Goal: Task Accomplishment & Management: Manage account settings

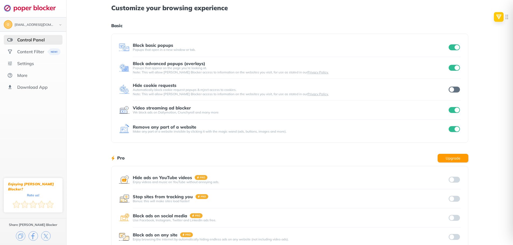
click at [60, 25] on img at bounding box center [60, 25] width 6 height 6
click at [31, 73] on div "Settings" at bounding box center [25, 73] width 17 height 5
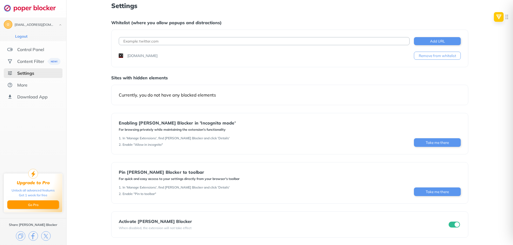
scroll to position [3, 0]
click at [443, 55] on button "Remove from whitelist" at bounding box center [437, 55] width 47 height 8
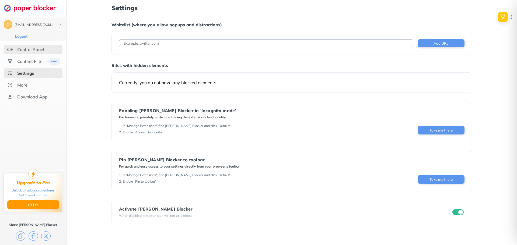
click at [37, 49] on div "Control Panel" at bounding box center [30, 49] width 27 height 5
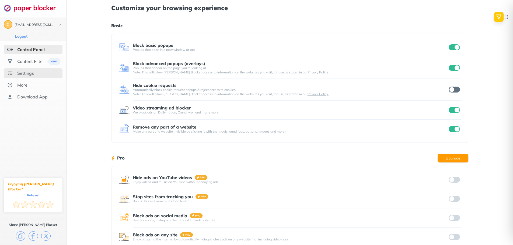
click at [23, 72] on div "Settings" at bounding box center [25, 73] width 17 height 5
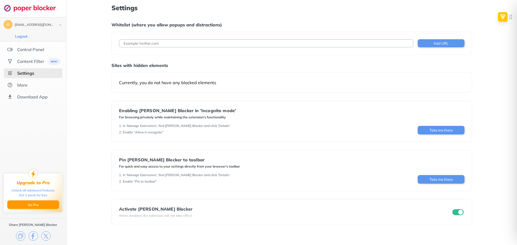
click at [27, 23] on div "[EMAIL_ADDRESS][DOMAIN_NAME]" at bounding box center [35, 25] width 40 height 4
click at [26, 49] on div "Control Panel" at bounding box center [30, 49] width 27 height 5
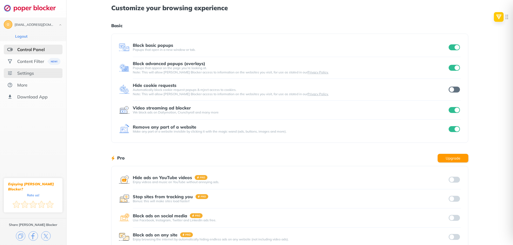
click at [28, 71] on div "Settings" at bounding box center [25, 73] width 17 height 5
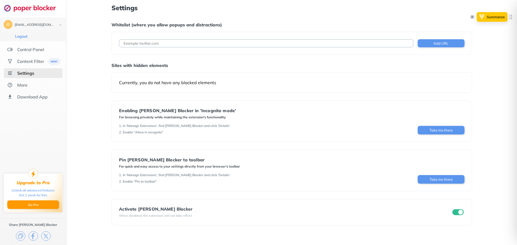
click at [472, 17] on img at bounding box center [472, 17] width 4 height 4
